Goal: Task Accomplishment & Management: Complete application form

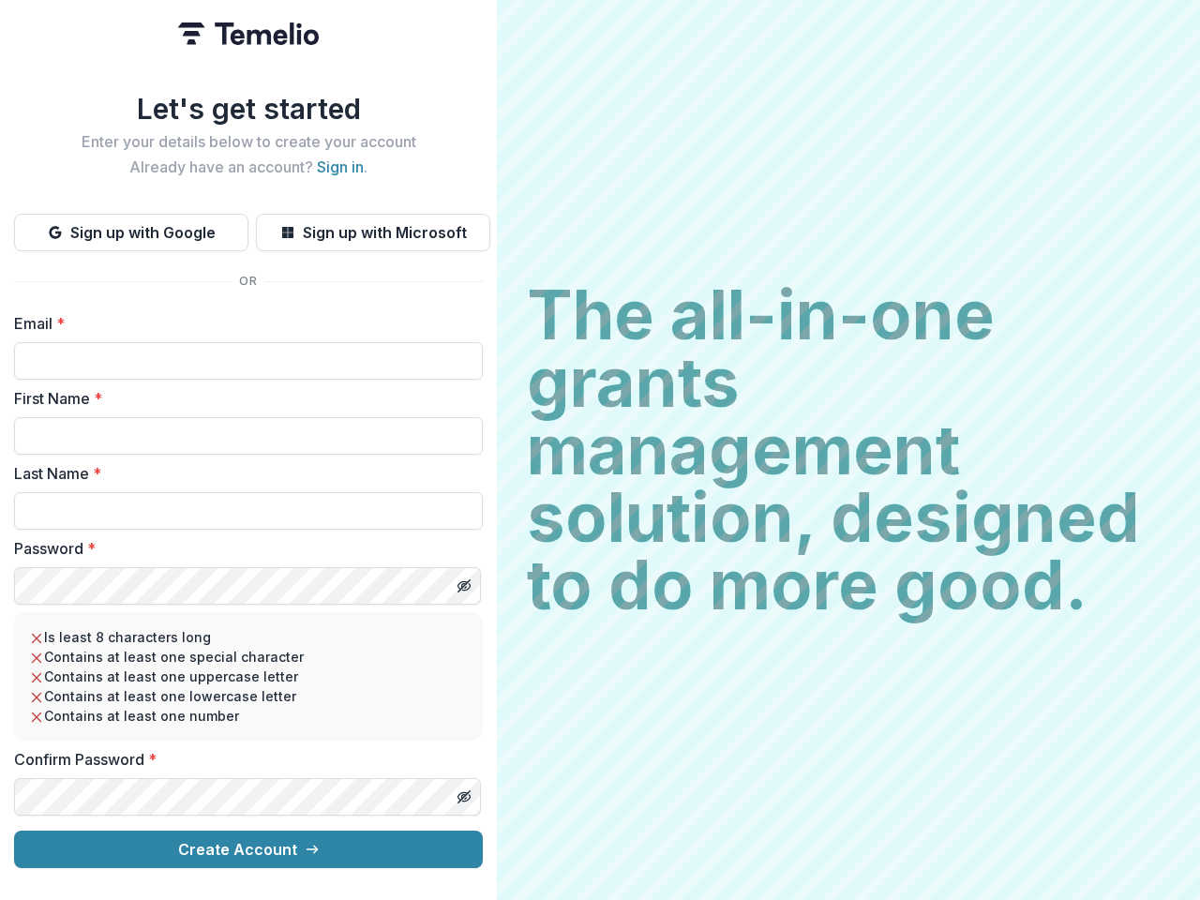
click at [600, 450] on h2 "The all-in-one grants management solution, designed to do more good." at bounding box center [848, 450] width 643 height 338
click at [131, 225] on button "Sign up with Google" at bounding box center [131, 233] width 234 height 38
click at [372, 225] on button "Sign up with Microsoft" at bounding box center [373, 233] width 234 height 38
click at [463, 580] on line "Toggle password visibility" at bounding box center [463, 585] width 11 height 11
click at [463, 791] on line "Toggle password visibility" at bounding box center [463, 796] width 11 height 11
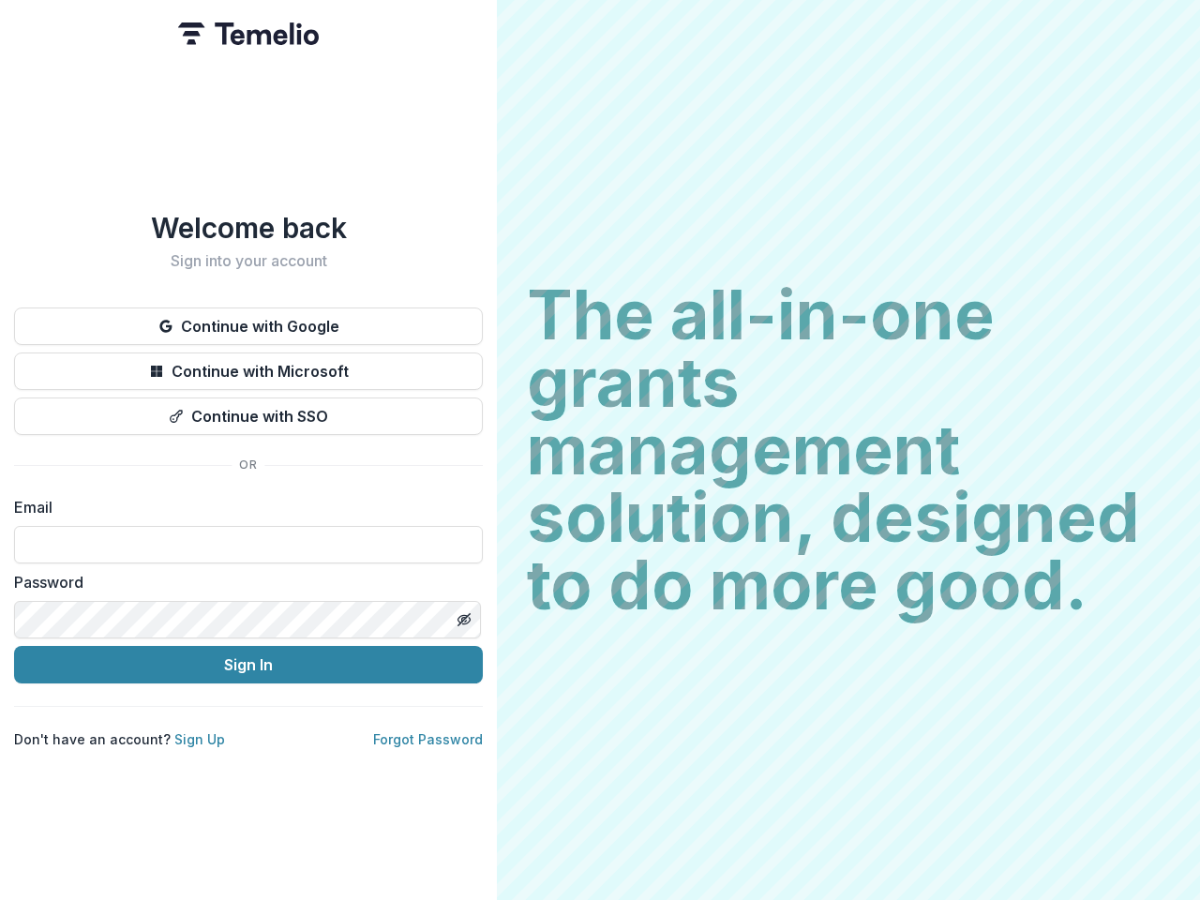
click at [600, 450] on h2 "The all-in-one grants management solution, designed to do more good." at bounding box center [848, 450] width 643 height 338
click at [248, 319] on button "Continue with Google" at bounding box center [248, 327] width 469 height 38
click at [248, 364] on button "Continue with Microsoft" at bounding box center [248, 372] width 469 height 38
click at [248, 409] on button "Continue with SSO" at bounding box center [248, 417] width 469 height 38
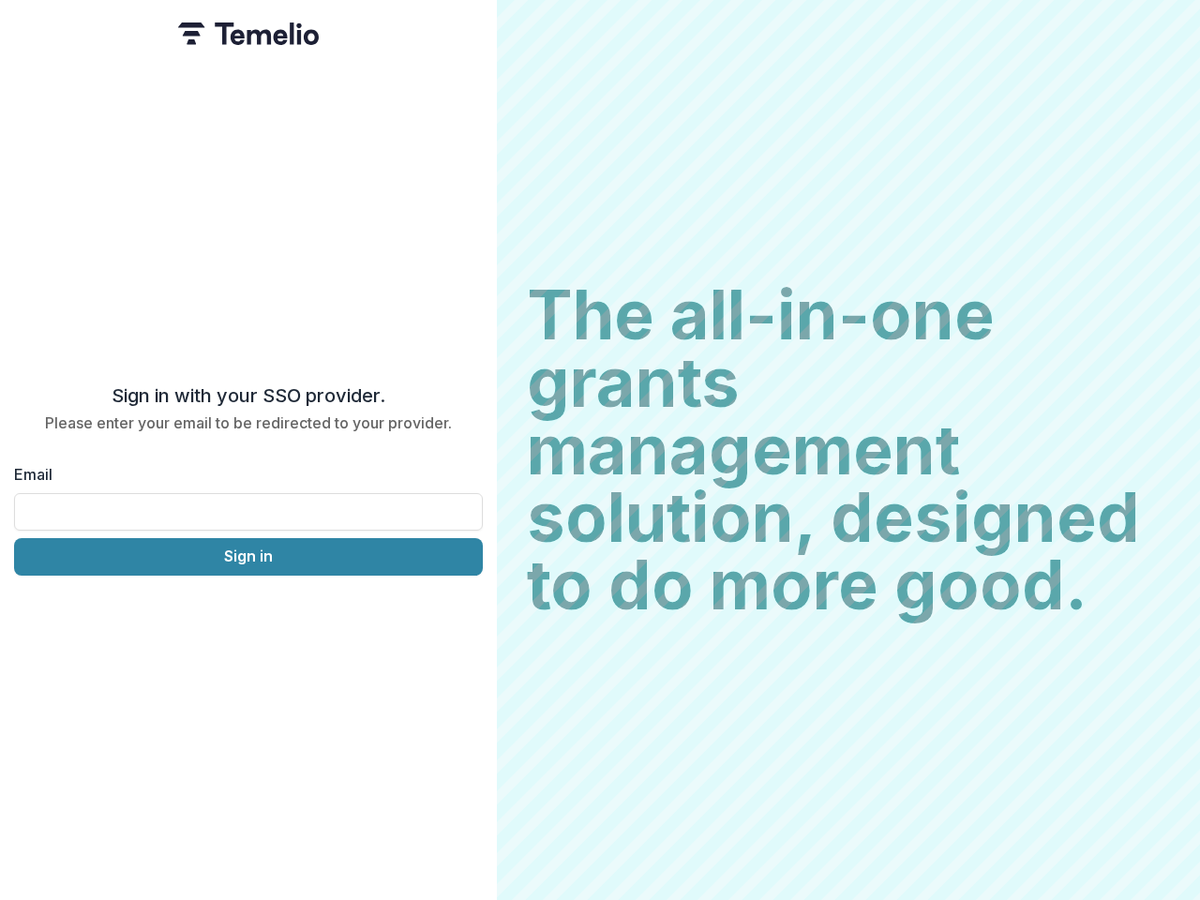
click at [463, 612] on div "Sign in with your SSO provider. Please enter your email to be redirected to you…" at bounding box center [248, 450] width 497 height 900
